Goal: Task Accomplishment & Management: Use online tool/utility

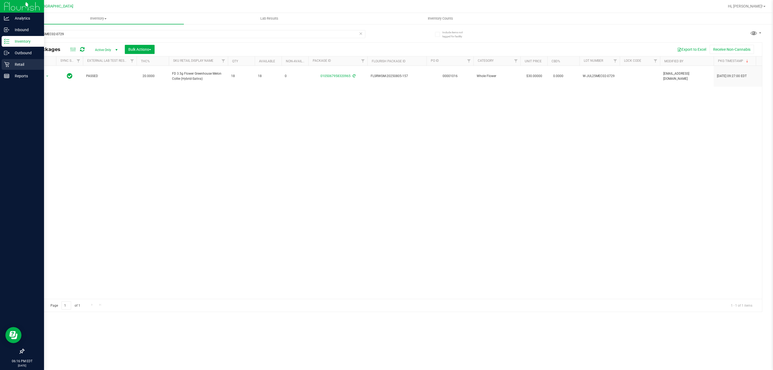
type input "W-JUL25MEC02-0729"
click at [5, 62] on icon at bounding box center [6, 64] width 5 height 5
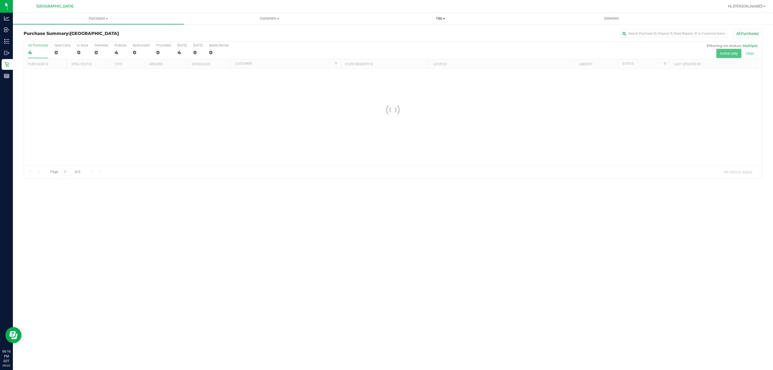
click at [438, 20] on span "Tills" at bounding box center [440, 18] width 170 height 5
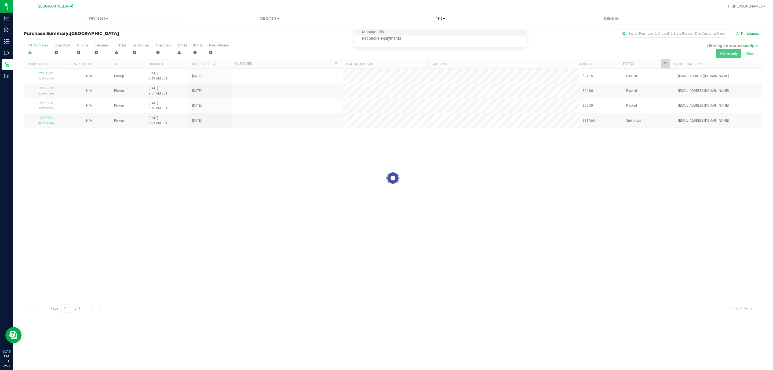
click at [410, 34] on li "Manage tills" at bounding box center [440, 32] width 171 height 6
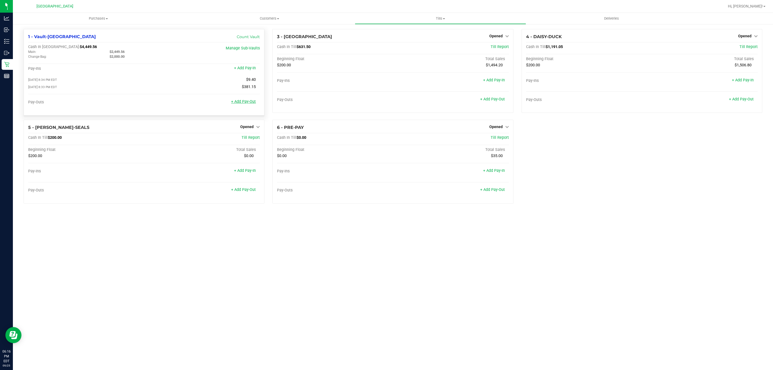
click at [244, 102] on link "+ Add Pay-Out" at bounding box center [243, 101] width 25 height 5
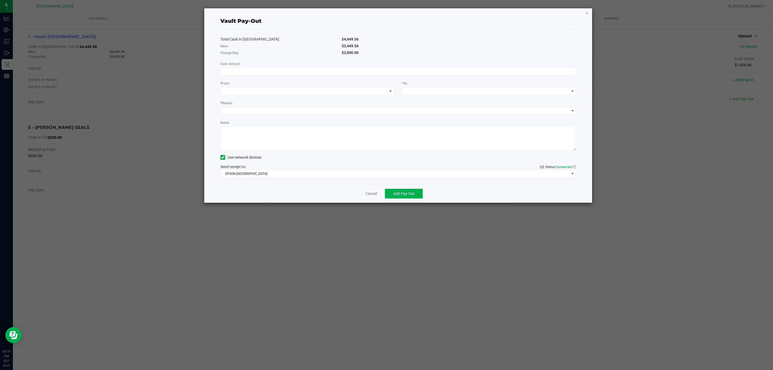
click at [287, 81] on div "* From" at bounding box center [307, 84] width 174 height 7
click at [287, 79] on div "Total Cash in Vault: $4,449.56 Main: $2,449.56 Change Bag: $2,000.00 Cash Amoun…" at bounding box center [398, 107] width 356 height 155
click at [287, 77] on div "Total Cash in Vault: $4,449.56 Main: $2,449.56 Change Bag: $2,000.00 Cash Amoun…" at bounding box center [398, 107] width 356 height 155
click at [287, 74] on input at bounding box center [398, 72] width 355 height 8
type input "$2,449.56"
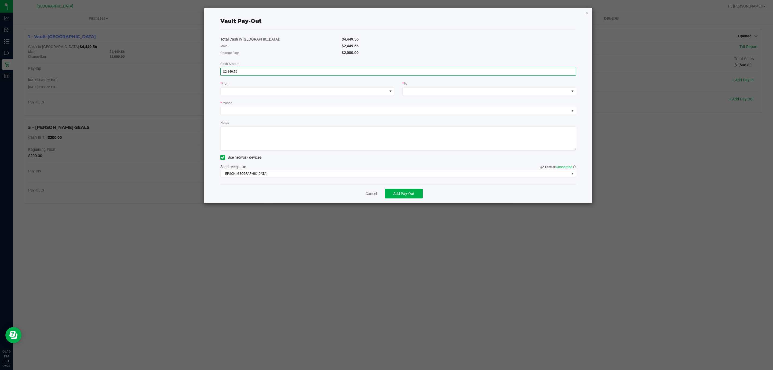
click at [285, 106] on div "* Reason" at bounding box center [398, 103] width 356 height 7
click at [289, 90] on span at bounding box center [304, 92] width 167 height 8
click at [254, 124] on div "Main (Vault-Deerfield Beach)" at bounding box center [253, 126] width 59 height 10
click at [327, 67] on div "Total Cash in Vault: $4,449.56 Main: $2,449.56 Change Bag: $2,000.00 Cash Amoun…" at bounding box center [398, 107] width 356 height 155
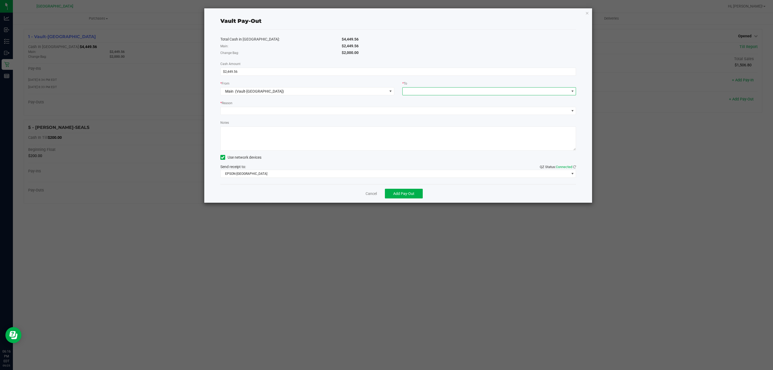
click at [461, 93] on span at bounding box center [486, 92] width 167 height 8
click at [445, 151] on li "Empyreal Transfer" at bounding box center [489, 147] width 173 height 11
click at [249, 98] on div "Total Cash in Vault: $4,449.56 Main: $2,449.56 Change Bag: $2,000.00 Cash Amoun…" at bounding box center [398, 107] width 356 height 155
click at [250, 108] on span at bounding box center [395, 111] width 349 height 8
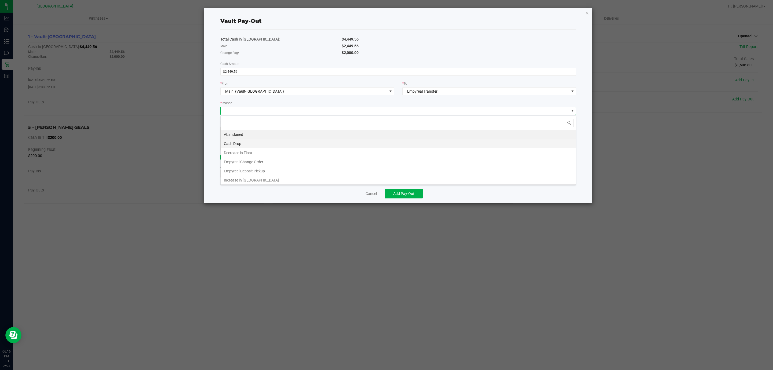
scroll to position [8, 355]
click at [263, 169] on li "Empyreal Deposit Pickup" at bounding box center [398, 170] width 355 height 9
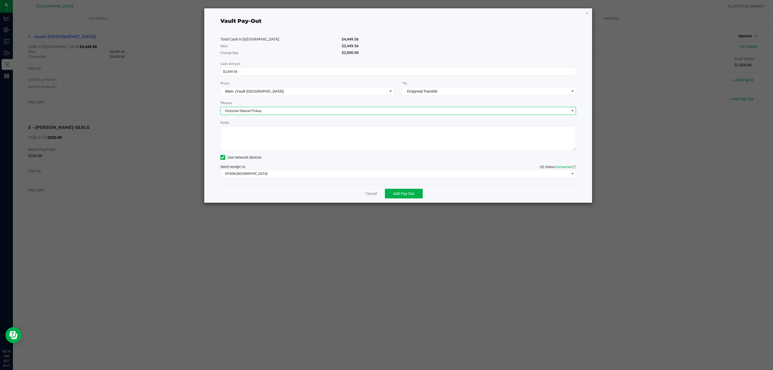
click at [395, 181] on div "Total Cash in Vault: $4,449.56 Main: $2,449.56 Change Bag: $2,000.00 Cash Amoun…" at bounding box center [398, 107] width 356 height 155
click at [395, 178] on span "EPSON-CYPRUS" at bounding box center [398, 174] width 356 height 8
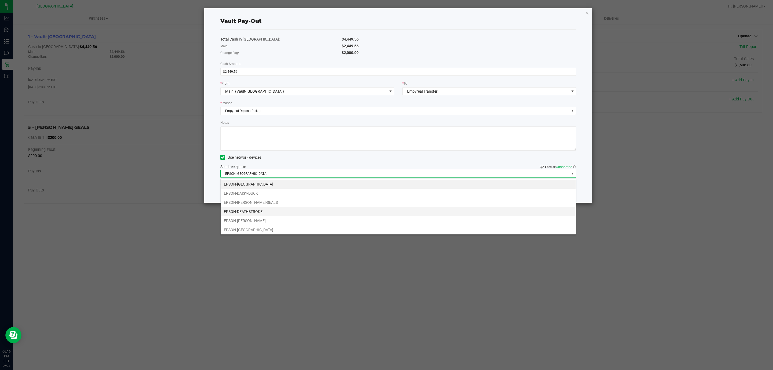
click at [264, 216] on li "EPSON-DEATHSTROKE" at bounding box center [398, 211] width 355 height 9
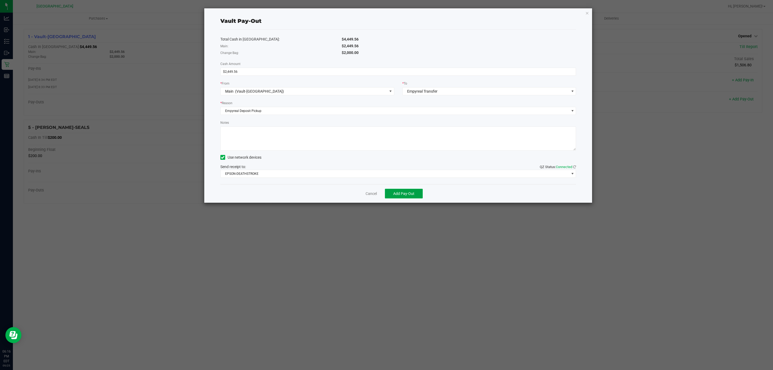
click at [421, 193] on button "Add Pay-Out" at bounding box center [404, 194] width 38 height 10
click at [378, 198] on div "Dismiss Reprint Receipt" at bounding box center [398, 193] width 356 height 19
click at [377, 190] on div "Dismiss Reprint Receipt" at bounding box center [398, 193] width 356 height 19
click at [374, 190] on div "Dismiss Reprint Receipt" at bounding box center [398, 193] width 356 height 19
click at [368, 199] on div "Dismiss Reprint Receipt" at bounding box center [398, 193] width 356 height 19
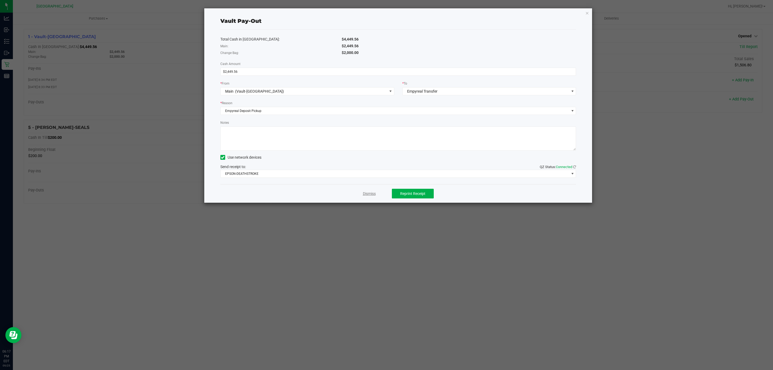
click at [367, 194] on link "Dismiss" at bounding box center [369, 194] width 13 height 6
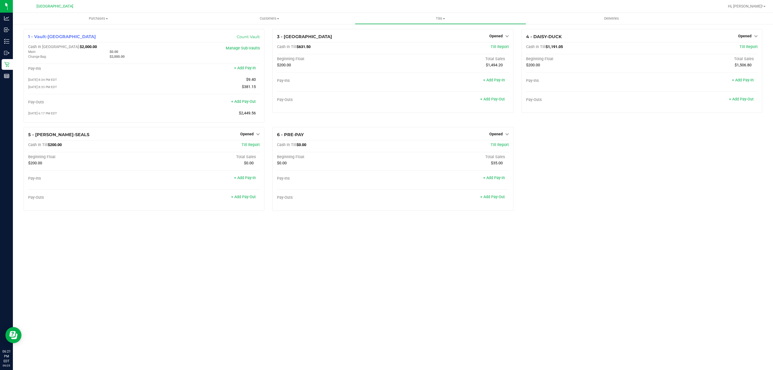
click at [69, 278] on div "Purchases Summary of purchases Fulfillment All purchases Customers All customer…" at bounding box center [393, 191] width 760 height 357
